Goal: Check status: Check status

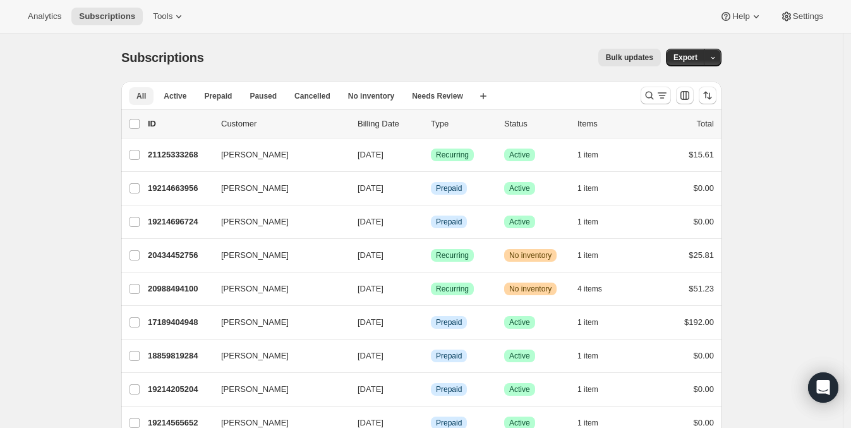
click at [139, 93] on button "All" at bounding box center [141, 96] width 25 height 18
click at [660, 93] on icon "Search and filter results" at bounding box center [662, 95] width 13 height 13
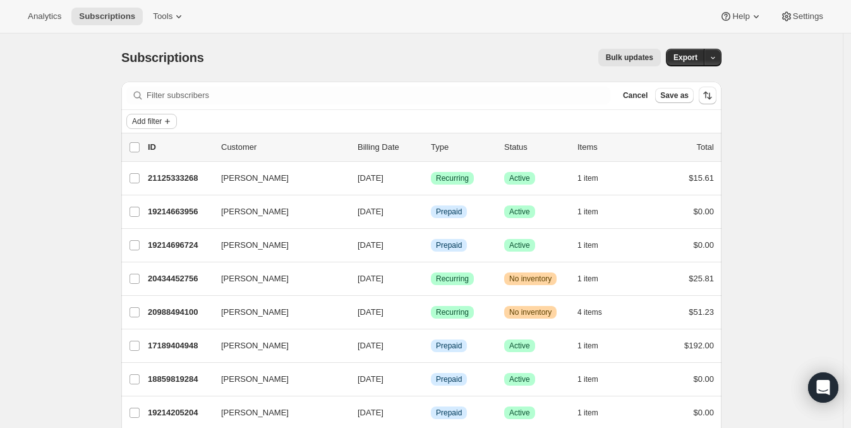
click at [145, 118] on span "Add filter" at bounding box center [147, 121] width 30 height 10
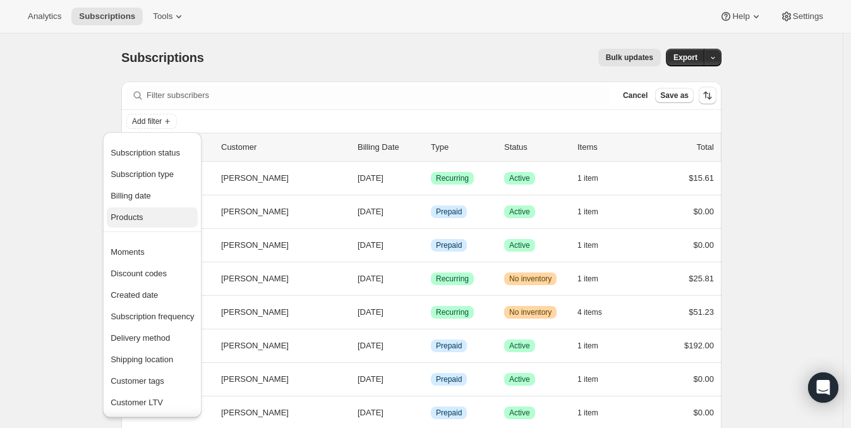
click at [130, 214] on span "Products" at bounding box center [127, 216] width 32 height 9
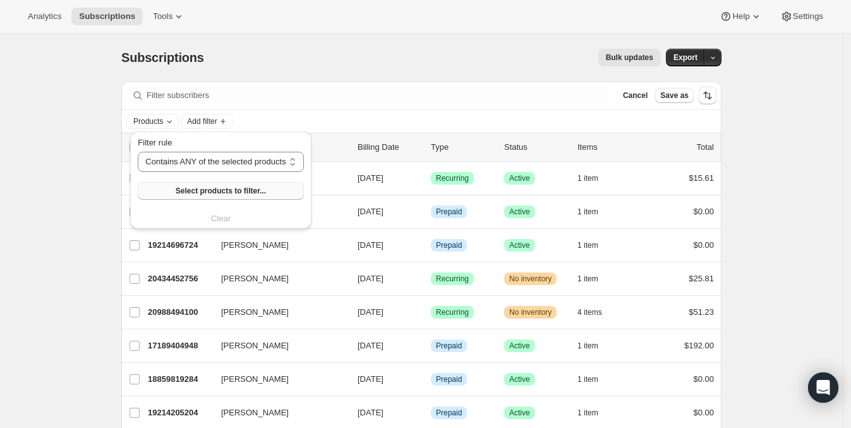
click at [217, 194] on span "Select products to filter..." at bounding box center [221, 191] width 90 height 10
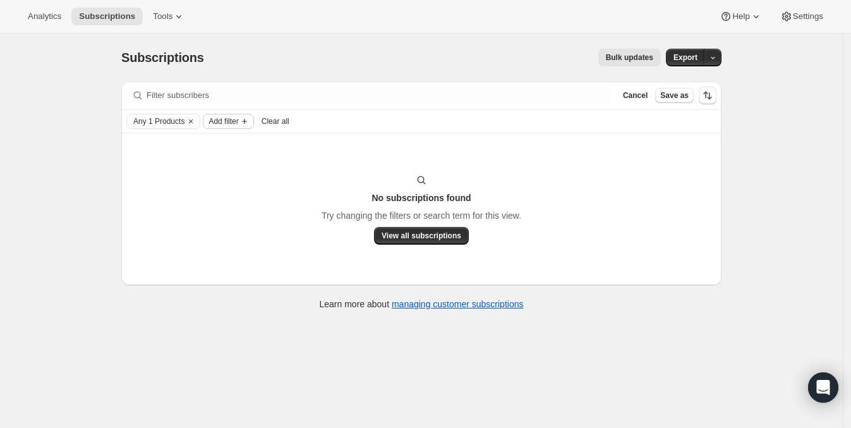
drag, startPoint x: 207, startPoint y: 128, endPoint x: 219, endPoint y: 128, distance: 11.4
click at [210, 128] on div "Add filter" at bounding box center [228, 121] width 51 height 15
click at [150, 114] on button "Any 1 Products" at bounding box center [156, 121] width 58 height 14
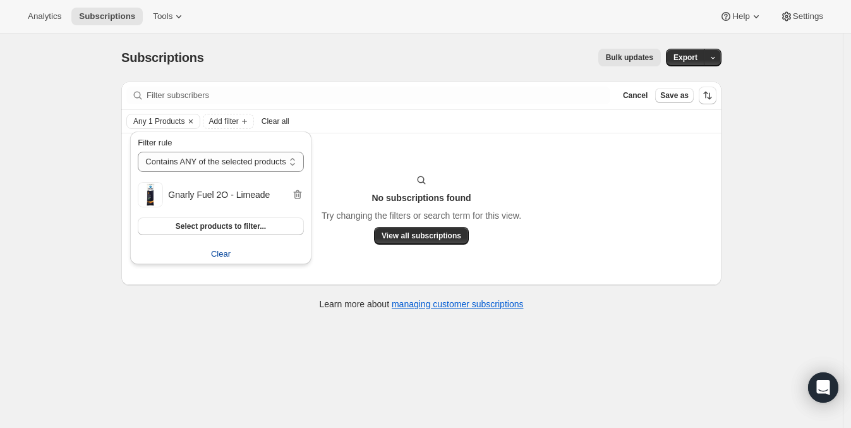
click at [221, 255] on span "Clear" at bounding box center [221, 254] width 20 height 13
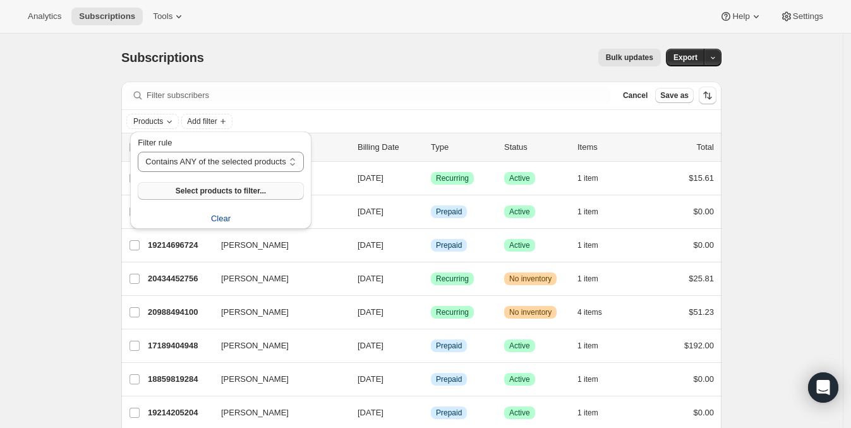
click at [212, 191] on span "Select products to filter..." at bounding box center [221, 191] width 90 height 10
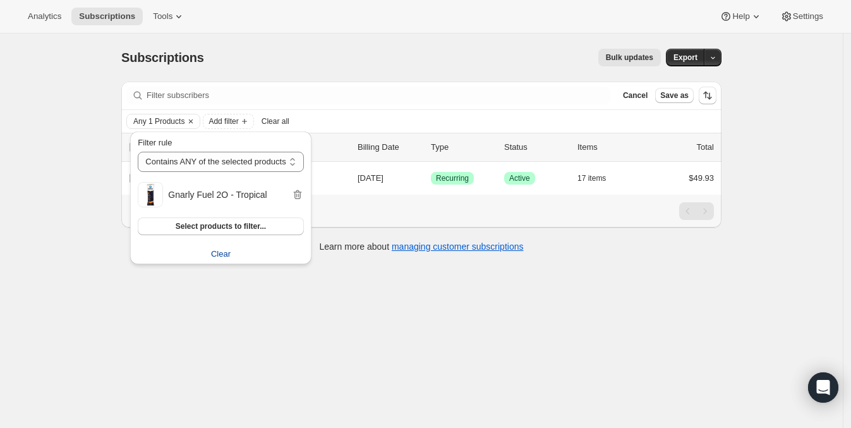
click at [218, 251] on span "Clear" at bounding box center [221, 254] width 20 height 13
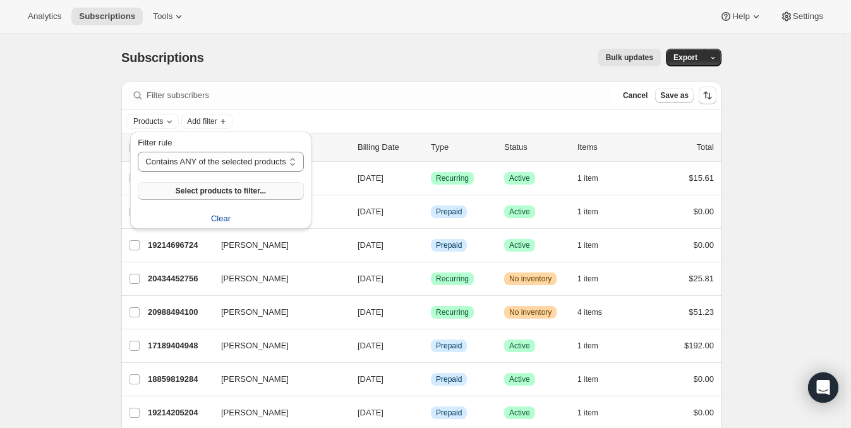
click at [201, 188] on span "Select products to filter..." at bounding box center [221, 191] width 90 height 10
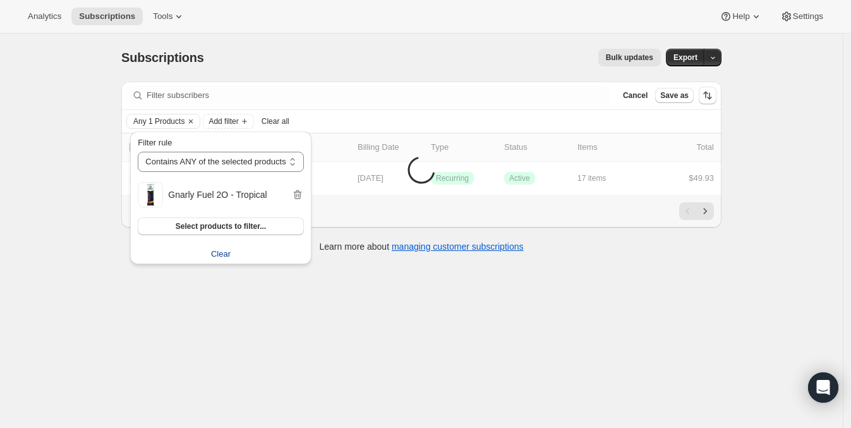
click at [749, 202] on div "Subscriptions. This page is ready Subscriptions Bulk updates More actions Bulk …" at bounding box center [421, 247] width 843 height 428
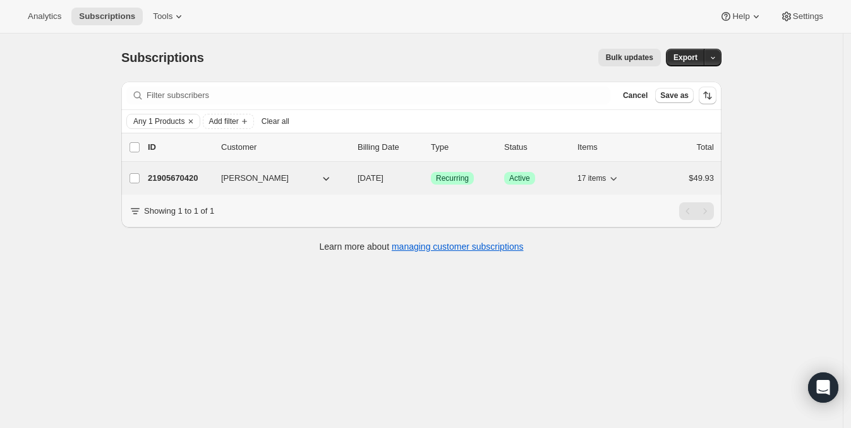
click at [167, 173] on p "21905670420" at bounding box center [179, 178] width 63 height 13
